Goal: Information Seeking & Learning: Learn about a topic

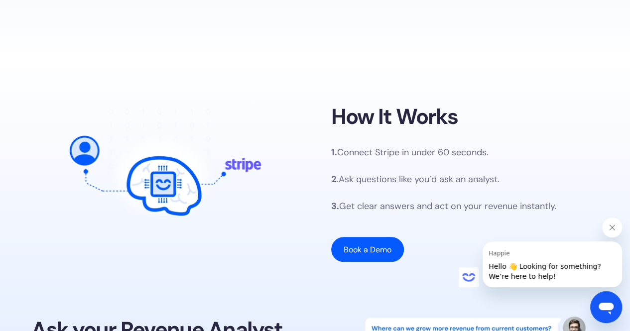
scroll to position [398, 0]
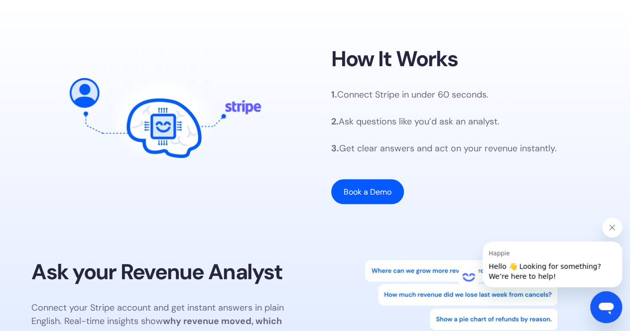
click at [614, 225] on icon "Close message from Happie" at bounding box center [612, 227] width 5 height 5
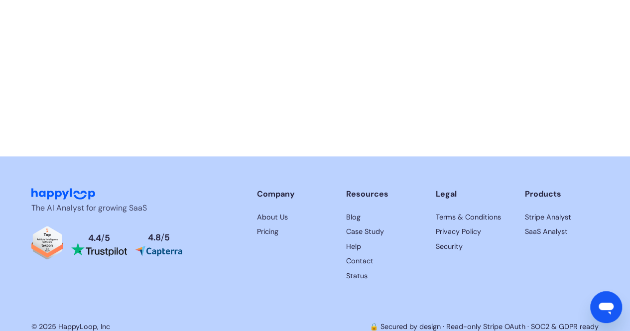
scroll to position [2389, 0]
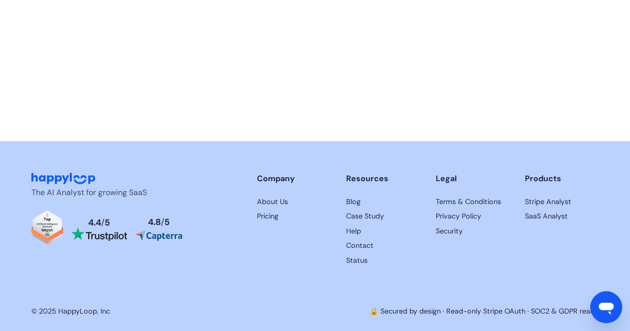
click at [470, 205] on link "Terms & Conditions" at bounding box center [473, 202] width 74 height 11
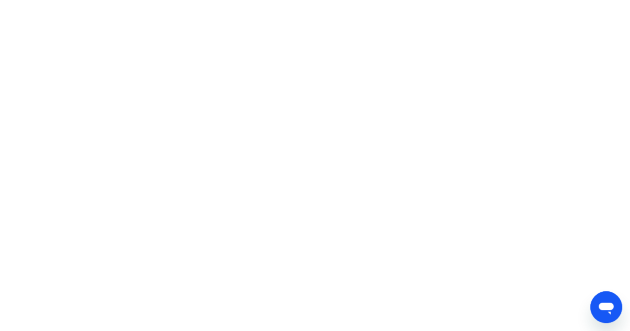
scroll to position [2425, 0]
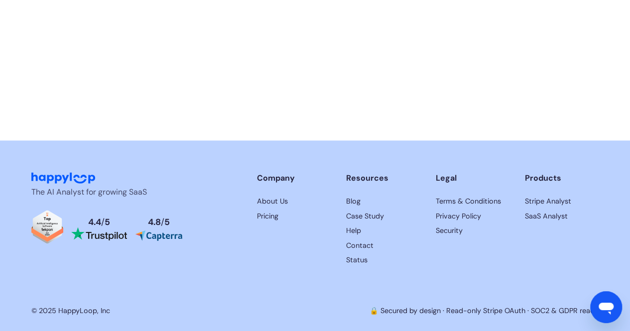
click at [280, 199] on link "About Us" at bounding box center [293, 201] width 74 height 11
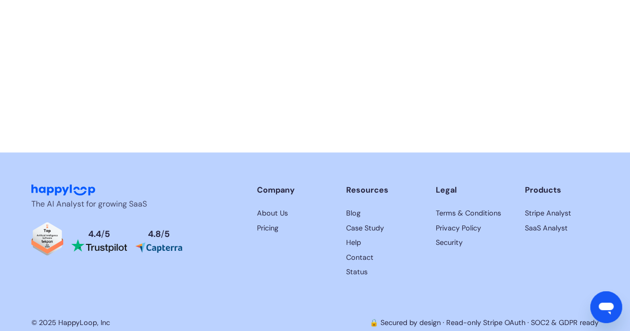
click at [365, 259] on link "Contact" at bounding box center [383, 257] width 74 height 11
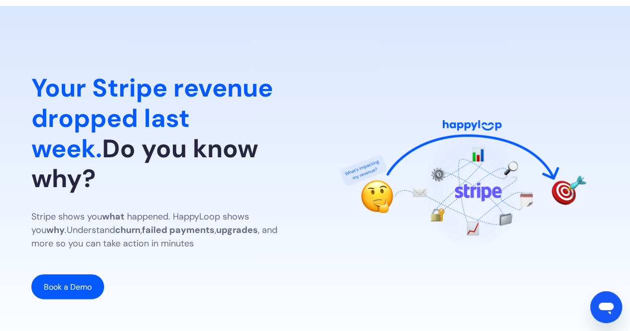
scroll to position [50, 0]
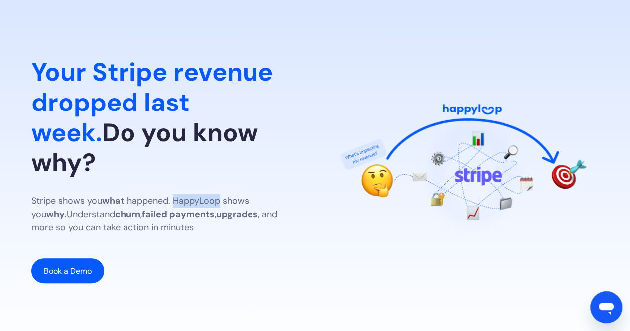
drag, startPoint x: 176, startPoint y: 187, endPoint x: 221, endPoint y: 187, distance: 44.8
click at [221, 194] on p "Stripe shows you what happened. HappyLoop shows you why . Understand churn , fa…" at bounding box center [164, 214] width 267 height 40
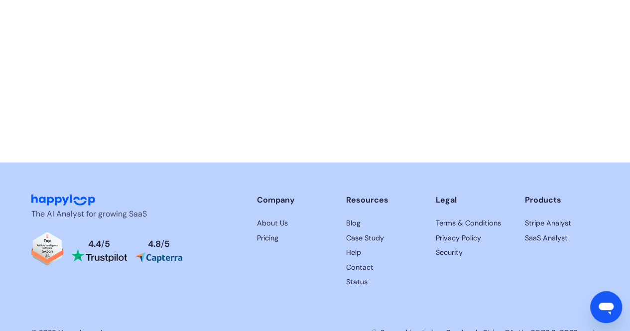
scroll to position [2425, 0]
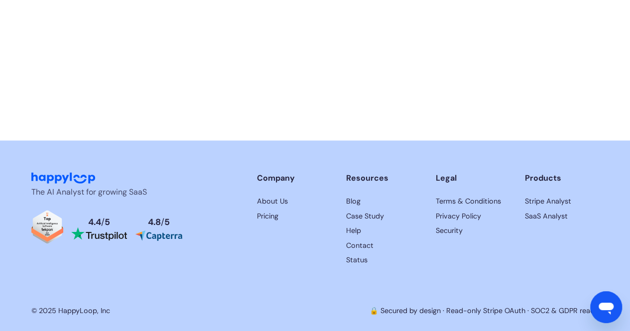
click at [548, 200] on link "Stripe Analyst" at bounding box center [562, 201] width 74 height 11
click at [550, 205] on link "Stripe Analyst" at bounding box center [562, 201] width 74 height 11
click at [550, 204] on link "Stripe Analyst" at bounding box center [562, 201] width 74 height 11
click at [548, 197] on link "Stripe Analyst" at bounding box center [562, 201] width 74 height 11
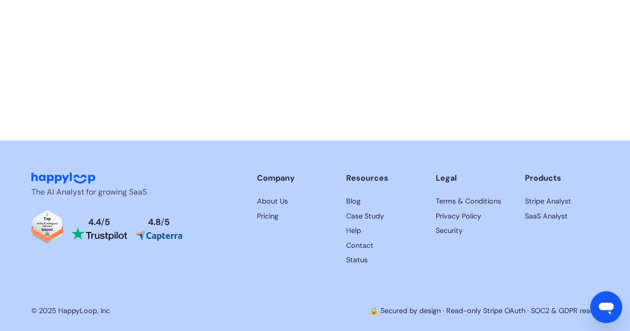
click at [306, 280] on div "The AI Analyst for growing SaaS 4.4 / 5 4.8 / 5 Company About Us Pricing Resour…" at bounding box center [314, 236] width 567 height 192
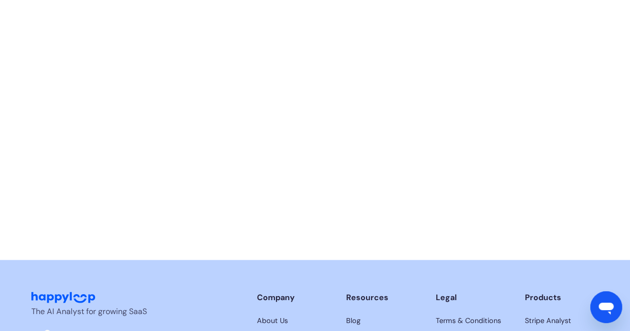
scroll to position [2326, 0]
